Goal: Transaction & Acquisition: Purchase product/service

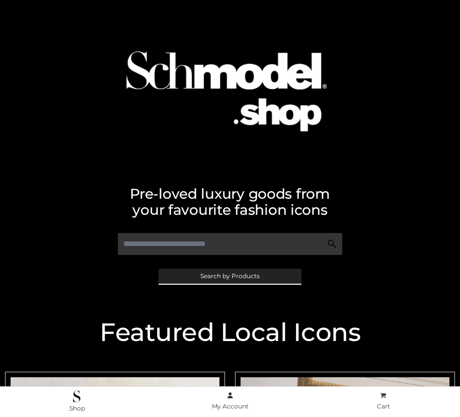
click at [229, 276] on span "Search by Products" at bounding box center [229, 276] width 59 height 6
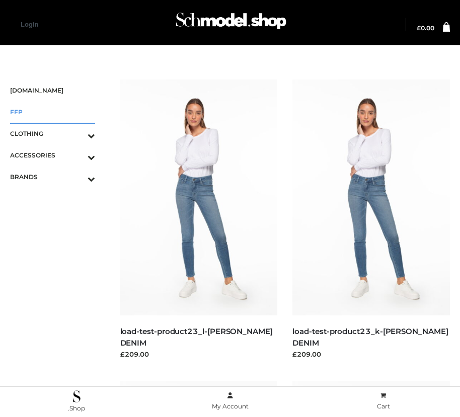
click at [52, 112] on span "FFP" at bounding box center [52, 112] width 85 height 12
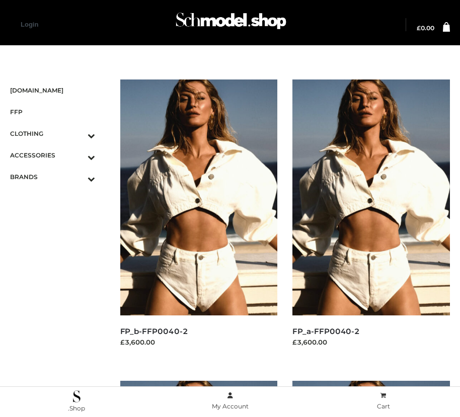
scroll to position [1451, 0]
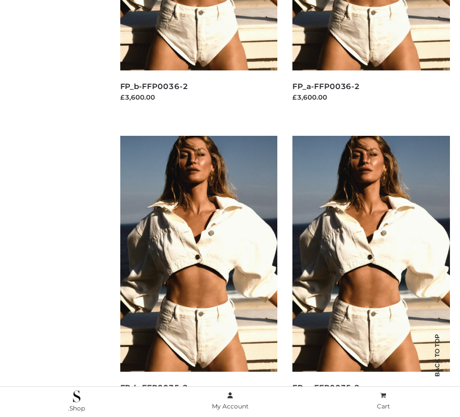
click at [371, 276] on img at bounding box center [371, 254] width 158 height 236
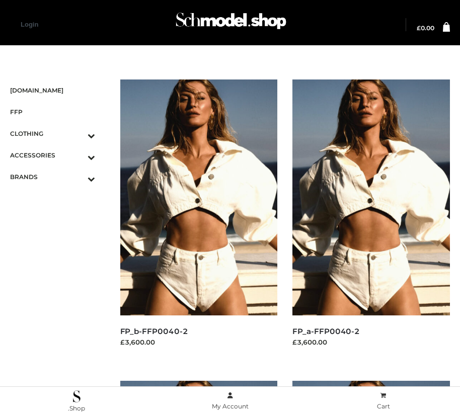
scroll to position [848, 0]
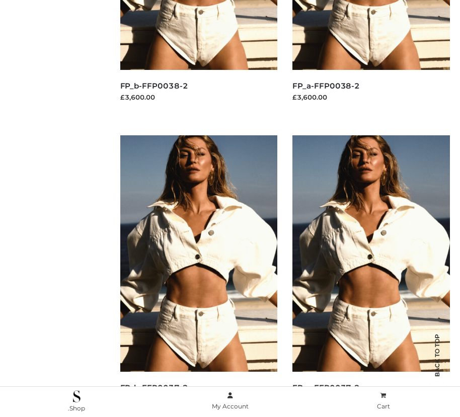
click at [371, 276] on img at bounding box center [371, 253] width 158 height 236
click at [198, 276] on img at bounding box center [199, 253] width 158 height 236
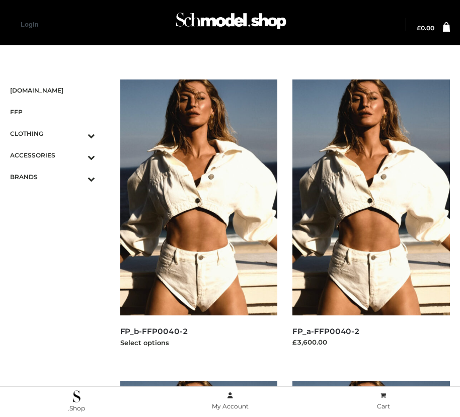
click at [198, 220] on img at bounding box center [199, 198] width 158 height 236
click at [77, 177] on icon "Toggle Submenu" at bounding box center [38, 179] width 113 height 12
click at [57, 198] on span "OPP SWIMWEAR" at bounding box center [57, 199] width 75 height 12
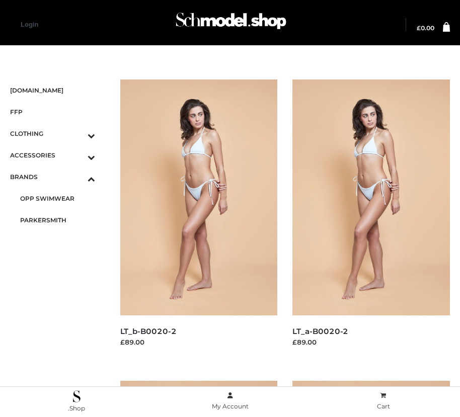
scroll to position [1451, 0]
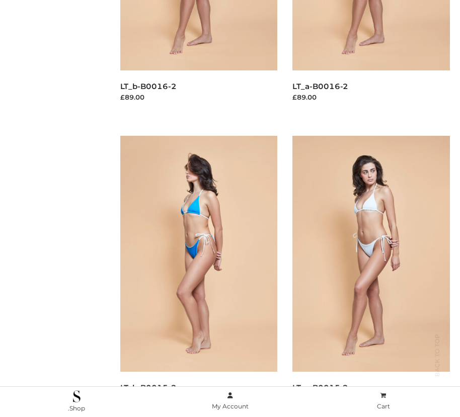
click at [198, 276] on img at bounding box center [199, 254] width 158 height 236
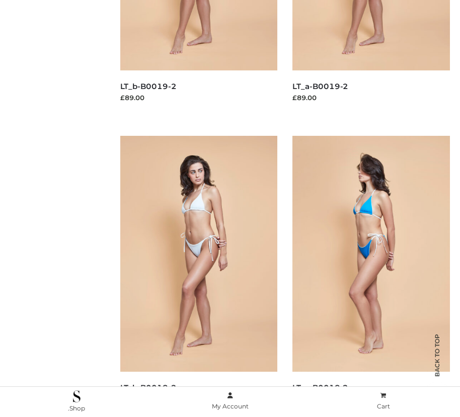
click at [371, 276] on img at bounding box center [371, 254] width 158 height 236
